Goal: Task Accomplishment & Management: Manage account settings

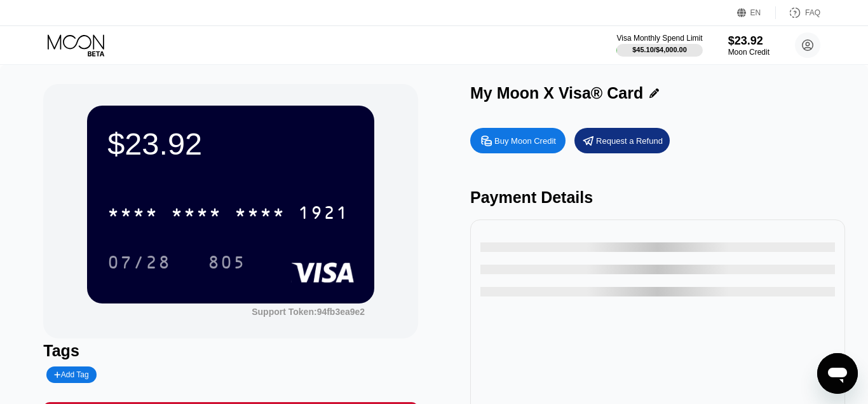
type input "0"
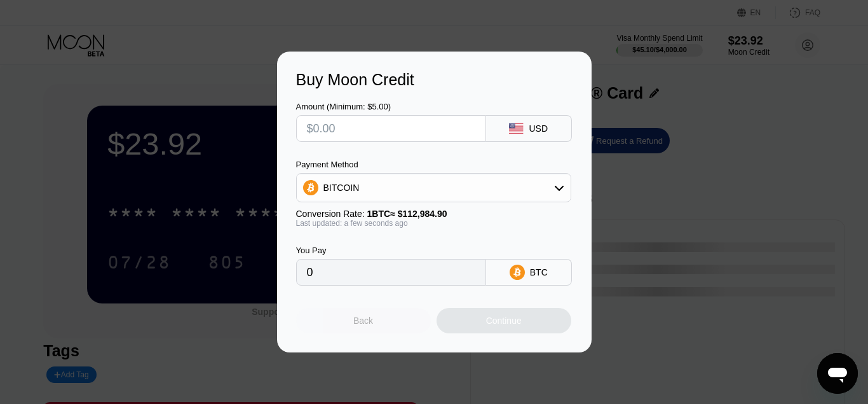
click at [352, 320] on div "Back" at bounding box center [363, 320] width 135 height 25
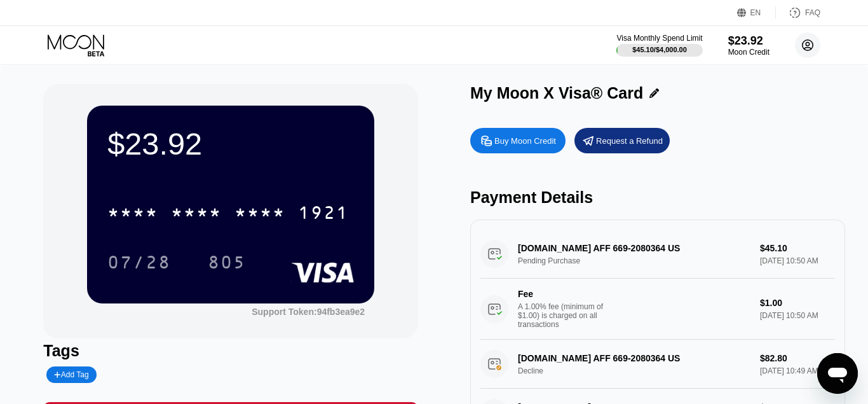
click at [806, 44] on icon at bounding box center [808, 45] width 7 height 7
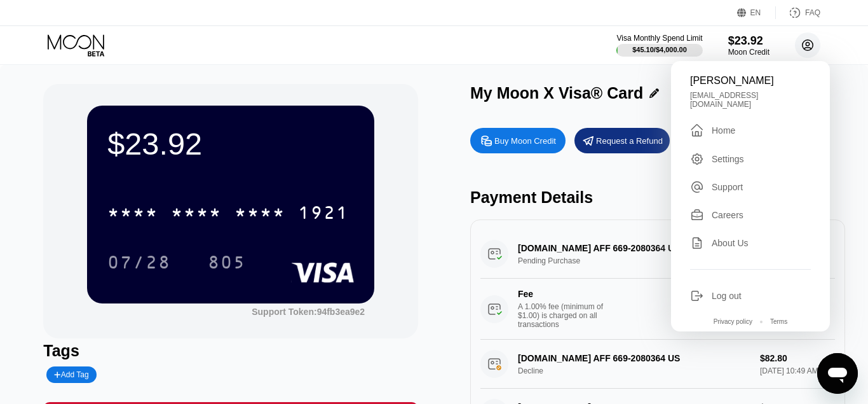
click at [806, 44] on icon at bounding box center [808, 45] width 7 height 7
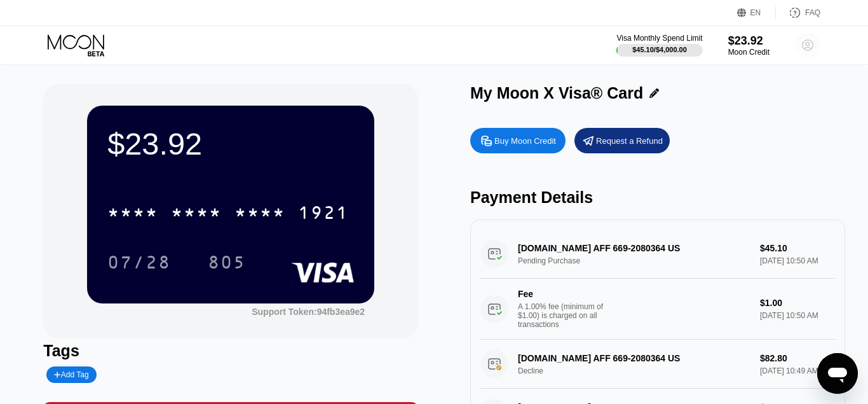
click at [810, 46] on circle at bounding box center [807, 44] width 25 height 25
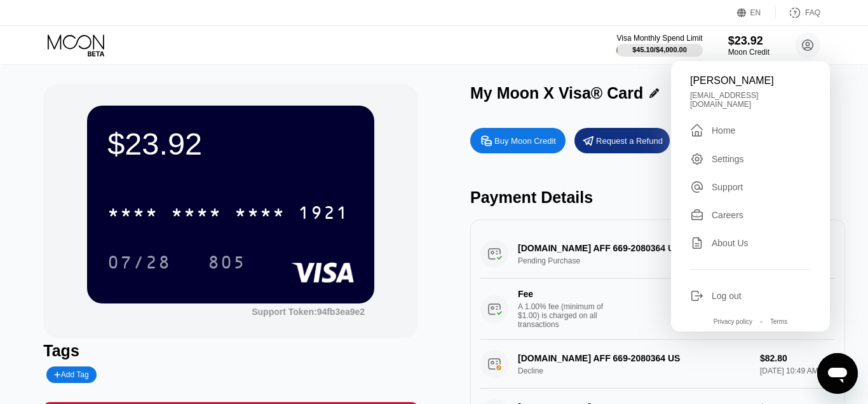
click at [727, 294] on div "Log out" at bounding box center [727, 296] width 30 height 10
